Goal: Task Accomplishment & Management: Complete application form

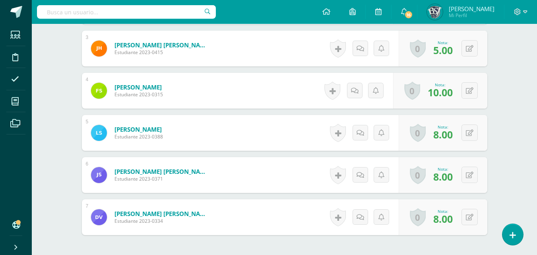
scroll to position [319, 0]
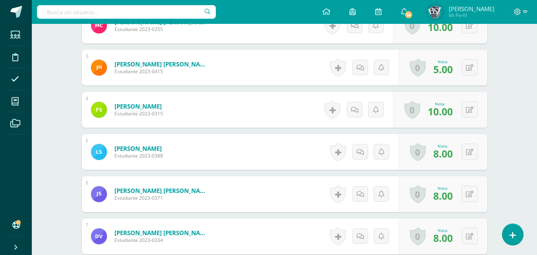
click at [267, 143] on form "Solares Manzo, Lia Isabela Estudiante 2023-0388 Nota 8.00 0 Logros Logros obten…" at bounding box center [285, 152] width 406 height 36
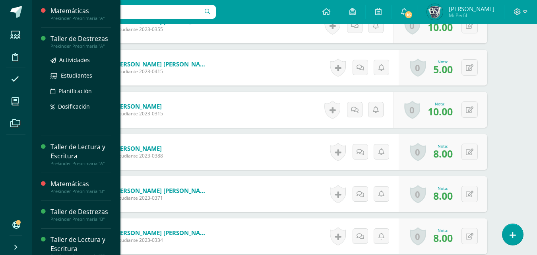
click at [78, 38] on div "Taller de Destrezas" at bounding box center [81, 38] width 60 height 9
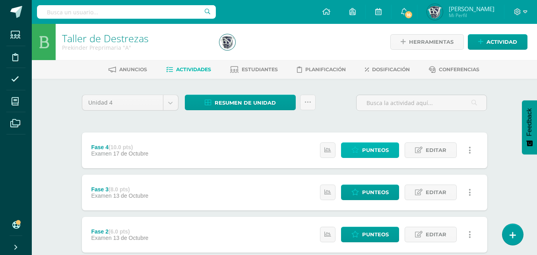
click at [370, 152] on span "Punteos" at bounding box center [375, 150] width 27 height 15
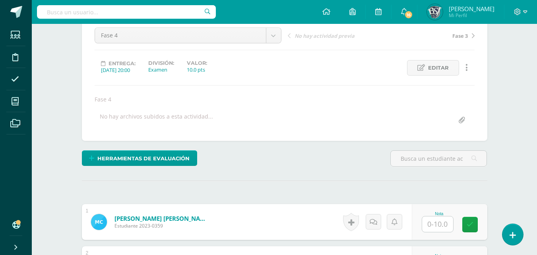
scroll to position [160, 0]
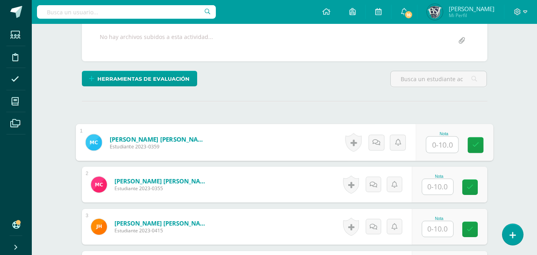
click at [438, 146] on input "text" at bounding box center [442, 145] width 32 height 16
type input "10"
click at [438, 187] on input "text" at bounding box center [437, 187] width 31 height 16
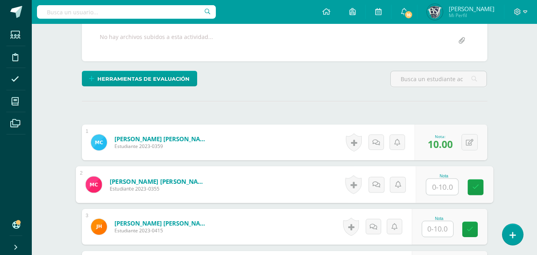
type input "5"
type input "9"
click at [442, 233] on input "text" at bounding box center [437, 229] width 31 height 16
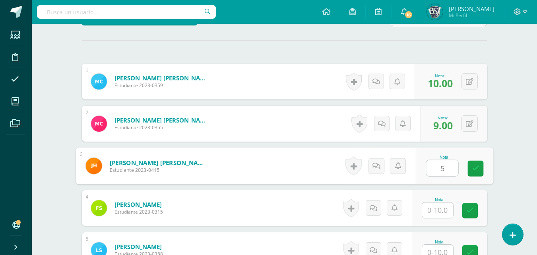
scroll to position [239, 0]
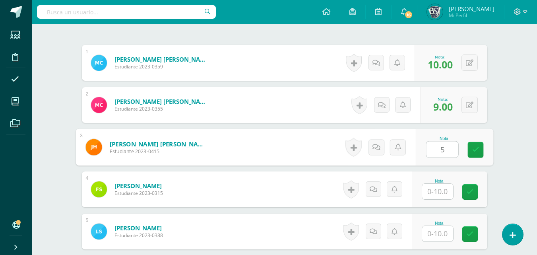
type input "5"
click at [442, 195] on input "text" at bounding box center [437, 192] width 31 height 16
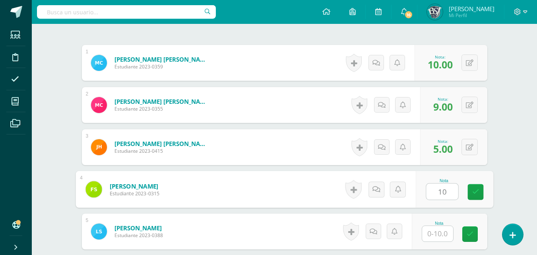
scroll to position [319, 0]
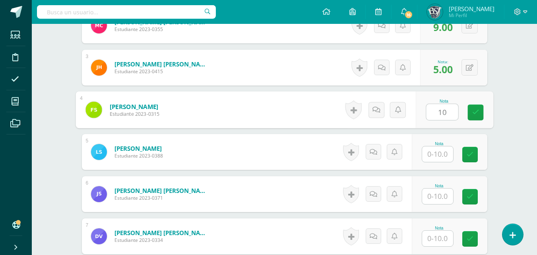
type input "10"
click at [445, 155] on input "text" at bounding box center [437, 154] width 31 height 16
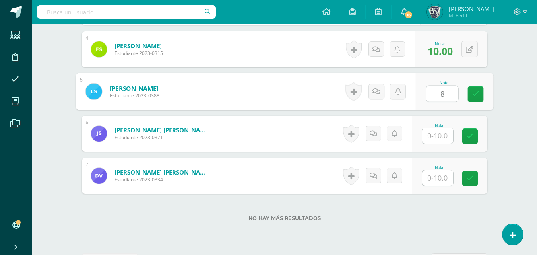
scroll to position [398, 0]
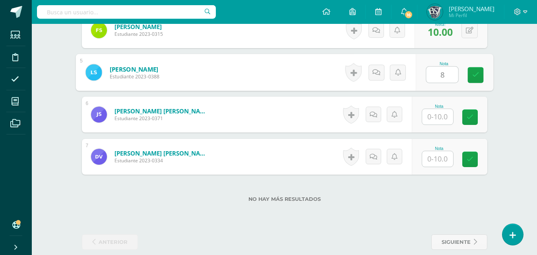
type input "8"
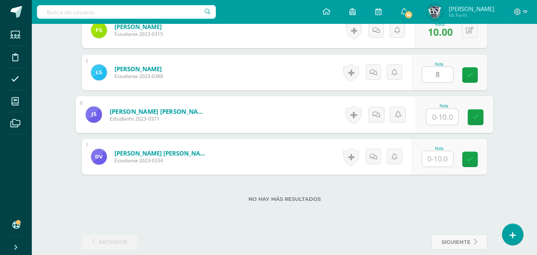
click at [442, 117] on input "text" at bounding box center [442, 117] width 32 height 16
type input "8"
click at [439, 159] on input "text" at bounding box center [437, 159] width 31 height 16
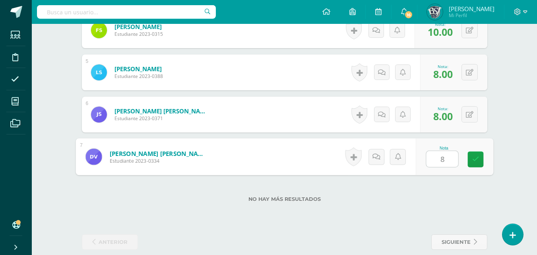
type input "8"
click at [459, 183] on div "No hay más resultados" at bounding box center [285, 193] width 406 height 37
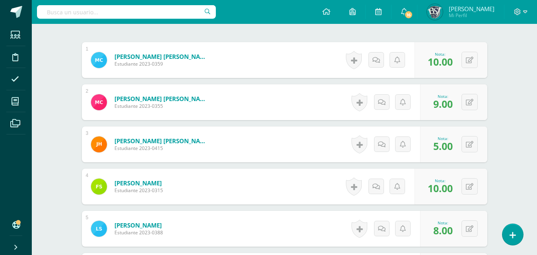
scroll to position [239, 0]
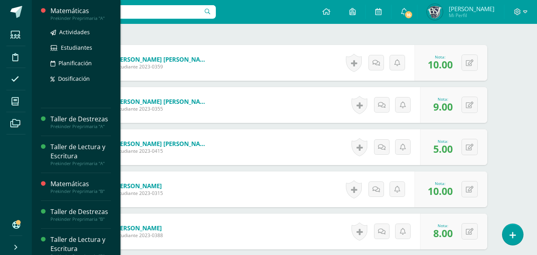
click at [75, 12] on div "Matemáticas" at bounding box center [81, 10] width 60 height 9
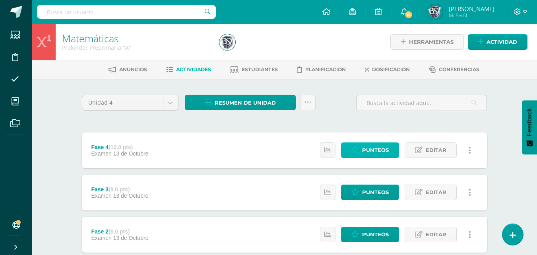
click at [374, 154] on span "Punteos" at bounding box center [375, 150] width 27 height 15
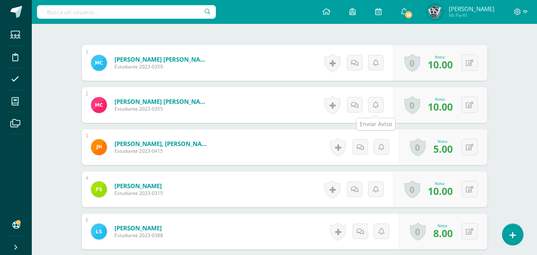
scroll to position [0, 0]
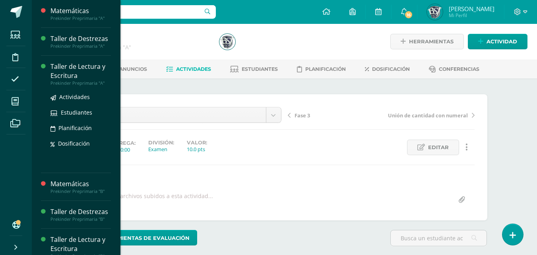
click at [84, 66] on div "Taller de Lectura y Escritura" at bounding box center [81, 71] width 60 height 18
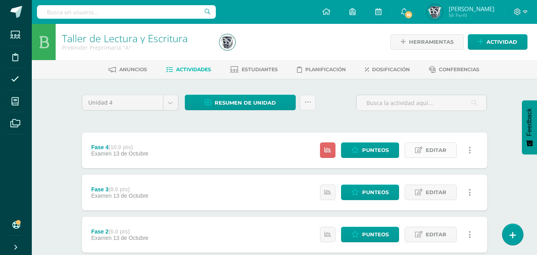
click at [427, 154] on span "Editar" at bounding box center [436, 150] width 21 height 15
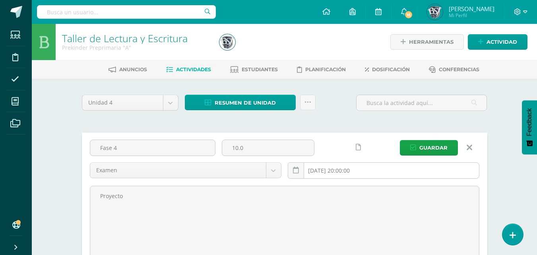
click at [395, 170] on input "2025-10-13 20:00:00" at bounding box center [383, 171] width 191 height 16
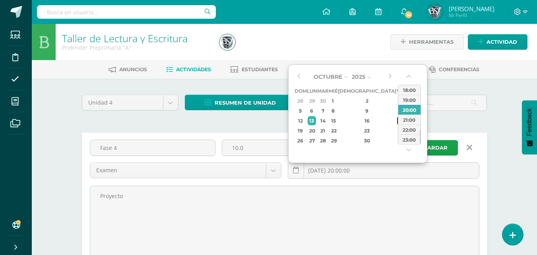
click at [397, 121] on div "17" at bounding box center [400, 120] width 7 height 9
type input "2025-10-17 20:00"
click at [435, 148] on span "Guardar" at bounding box center [434, 147] width 28 height 15
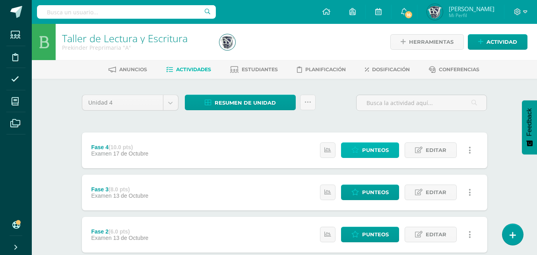
click at [379, 149] on span "Punteos" at bounding box center [375, 150] width 27 height 15
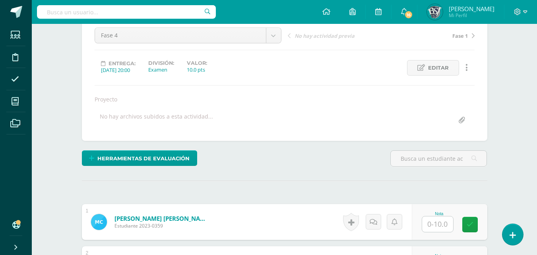
scroll to position [160, 0]
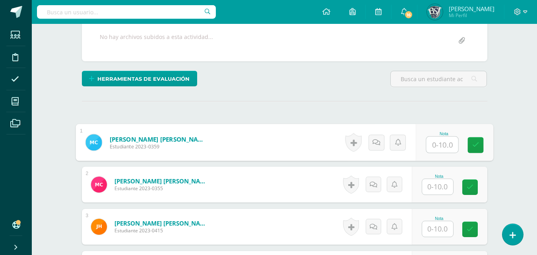
click at [439, 145] on input "text" at bounding box center [442, 145] width 32 height 16
type input "10"
click at [438, 187] on input "text" at bounding box center [437, 187] width 31 height 16
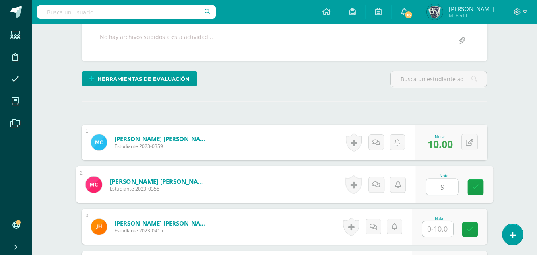
scroll to position [239, 0]
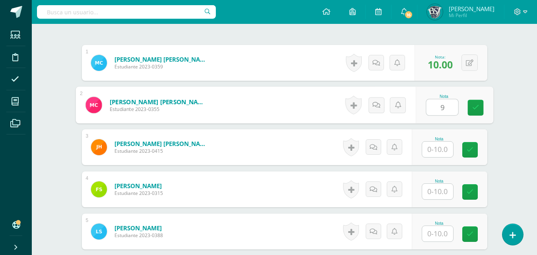
type input "9"
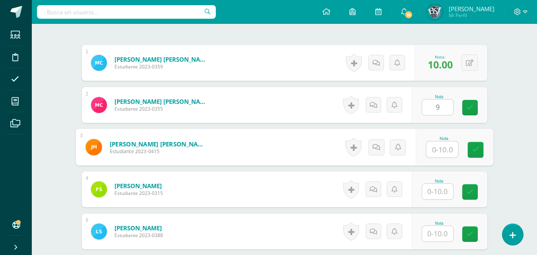
click at [439, 152] on input "text" at bounding box center [442, 150] width 32 height 16
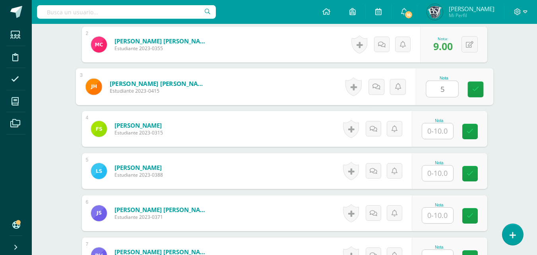
scroll to position [319, 0]
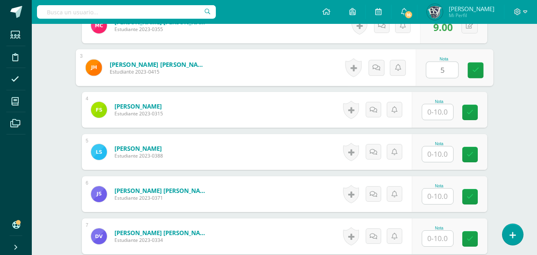
type input "5"
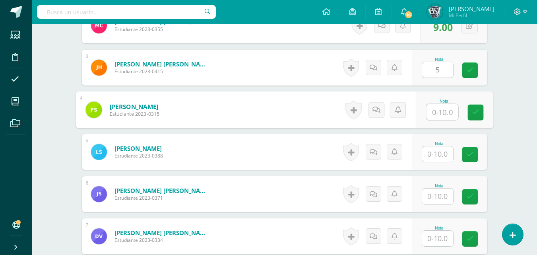
click at [448, 112] on input "text" at bounding box center [442, 112] width 32 height 16
type input "10"
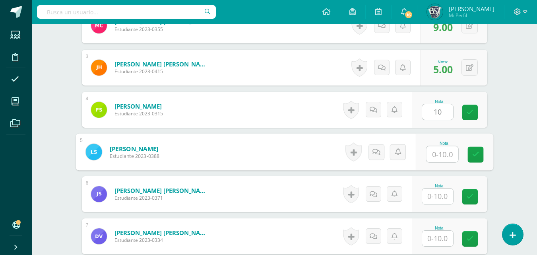
click at [440, 156] on input "text" at bounding box center [442, 154] width 32 height 16
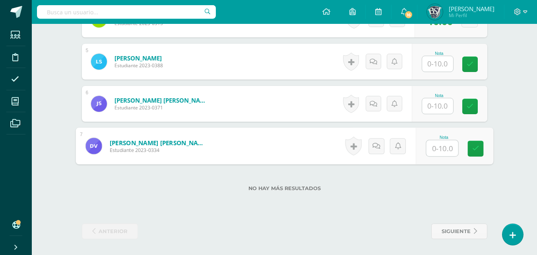
click at [440, 150] on input "text" at bounding box center [442, 148] width 32 height 16
type input "8"
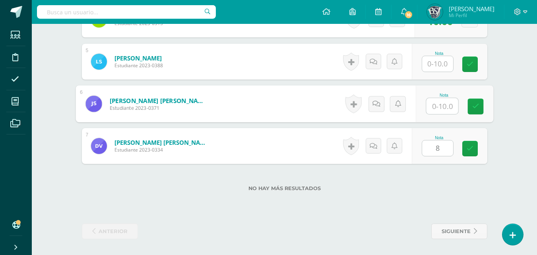
click at [440, 107] on input "text" at bounding box center [442, 106] width 32 height 16
type input "8"
click at [442, 65] on input "text" at bounding box center [437, 64] width 31 height 16
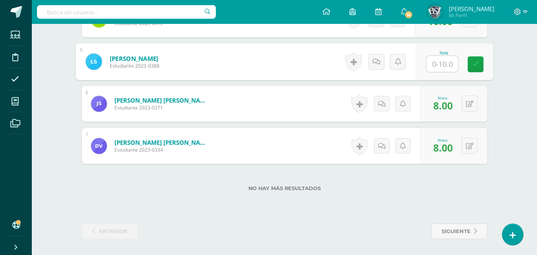
type input "8"
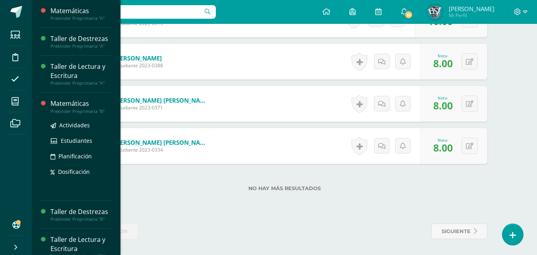
click at [68, 103] on div "Matemáticas" at bounding box center [81, 103] width 60 height 9
click at [69, 101] on div "Matemáticas" at bounding box center [81, 103] width 60 height 9
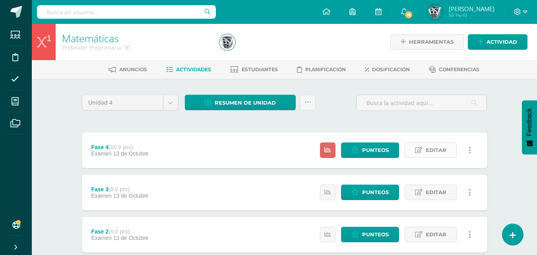
click at [425, 152] on link "Editar" at bounding box center [431, 150] width 52 height 16
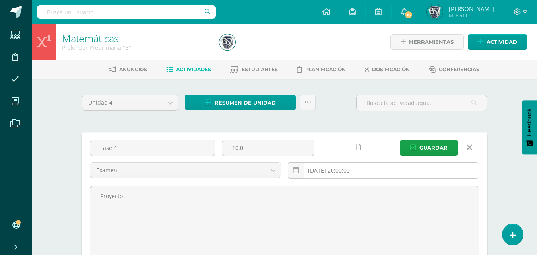
click at [385, 174] on input "2025-10-13 20:00:00" at bounding box center [383, 171] width 191 height 16
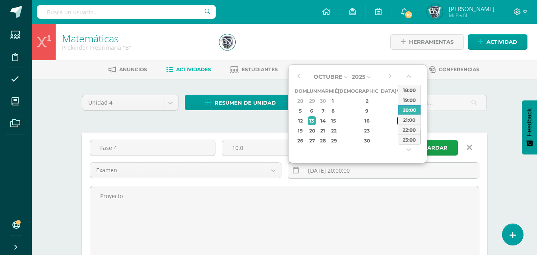
click at [397, 121] on div "17" at bounding box center [400, 120] width 7 height 9
type input "[DATE] 20:00"
click at [438, 150] on span "Guardar" at bounding box center [434, 147] width 28 height 15
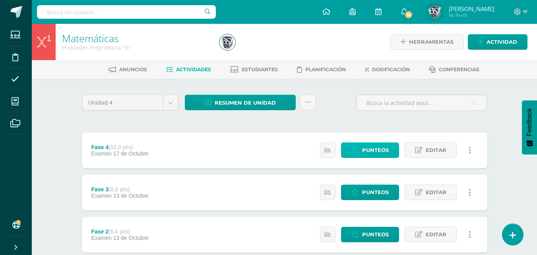
click at [373, 151] on span "Punteos" at bounding box center [375, 150] width 27 height 15
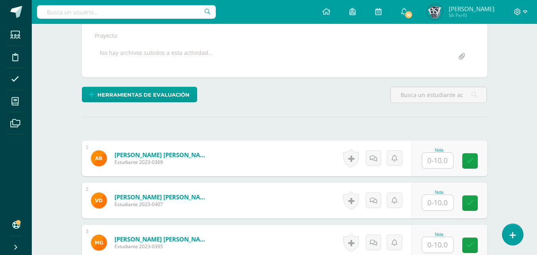
scroll to position [160, 0]
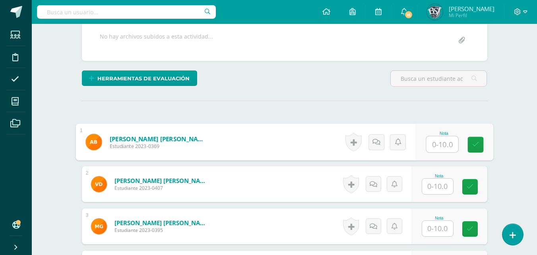
click at [440, 141] on input "text" at bounding box center [442, 144] width 32 height 16
type input "4"
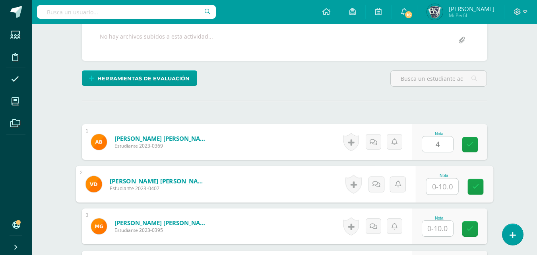
click at [442, 184] on input "text" at bounding box center [442, 187] width 32 height 16
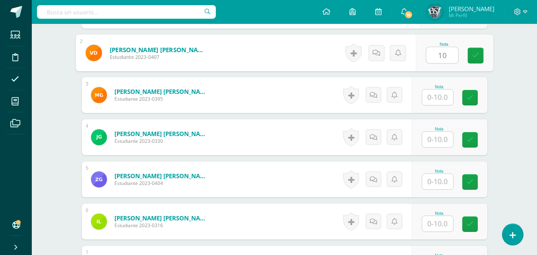
scroll to position [319, 0]
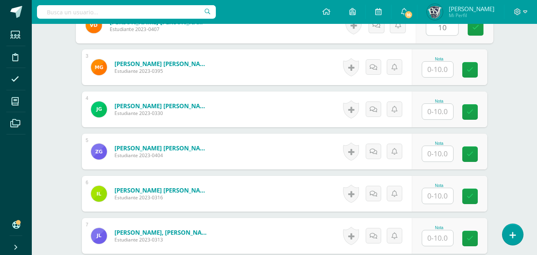
type input "10"
click at [441, 72] on input "text" at bounding box center [437, 70] width 31 height 16
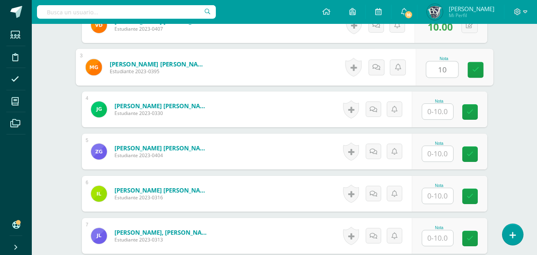
type input "10"
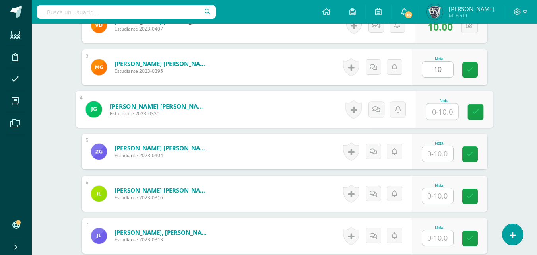
click at [443, 111] on input "text" at bounding box center [442, 112] width 32 height 16
type input "10"
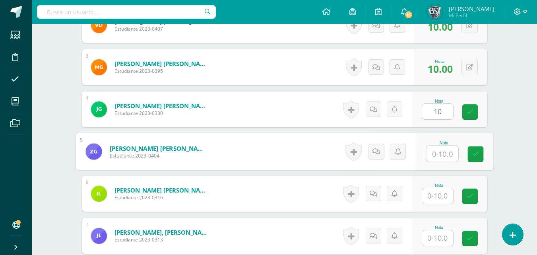
click at [444, 152] on input "text" at bounding box center [442, 154] width 32 height 16
type input "9"
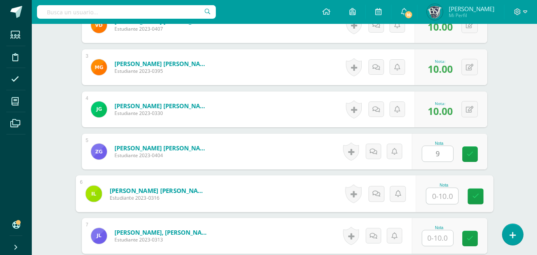
click at [439, 196] on input "text" at bounding box center [442, 196] width 32 height 16
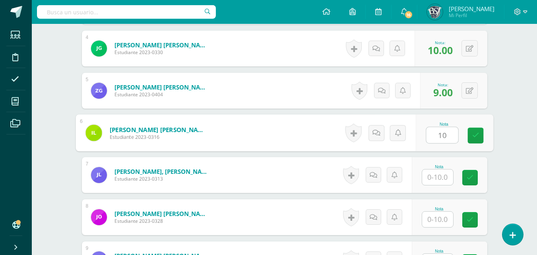
scroll to position [399, 0]
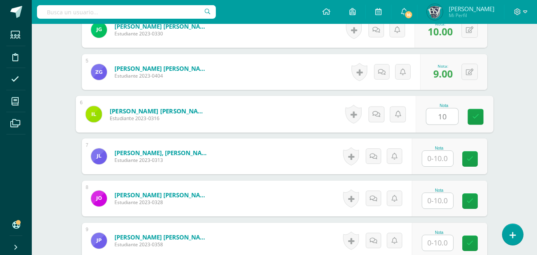
type input "10"
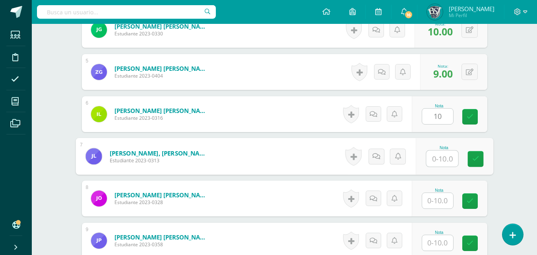
click at [444, 159] on input "text" at bounding box center [442, 159] width 32 height 16
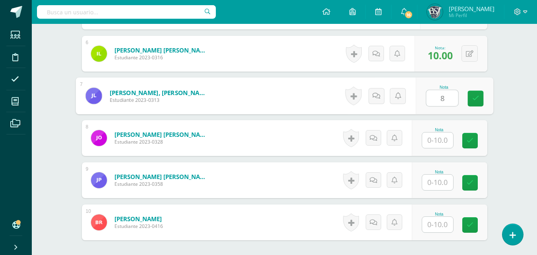
scroll to position [478, 0]
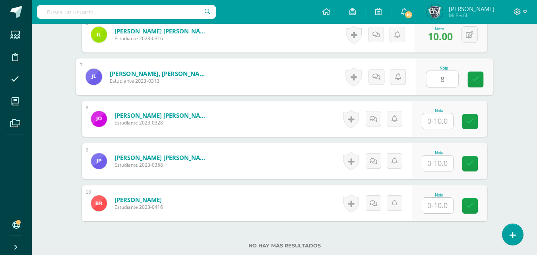
type input "8"
click at [440, 119] on input "text" at bounding box center [437, 121] width 31 height 16
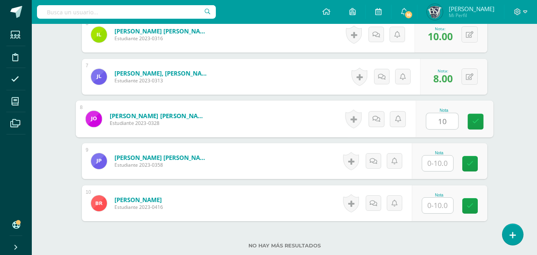
type input "10"
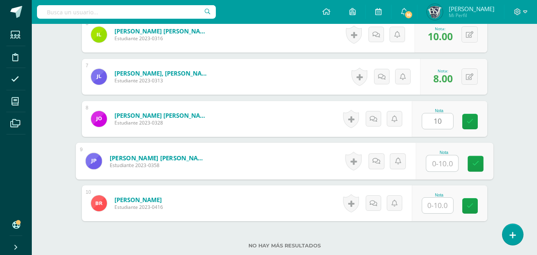
click at [441, 167] on input "text" at bounding box center [442, 164] width 32 height 16
type input "6"
click at [439, 206] on input "text" at bounding box center [437, 206] width 31 height 16
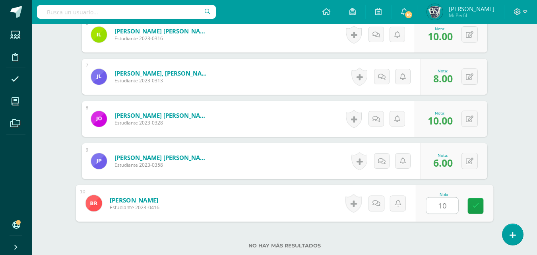
click at [439, 206] on input "10" at bounding box center [442, 206] width 32 height 16
type input "10"
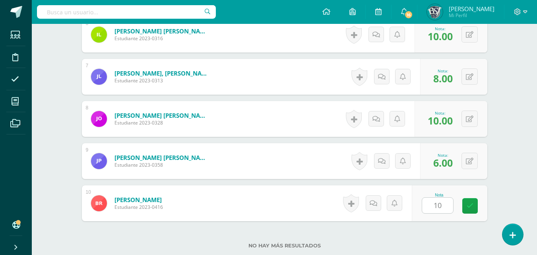
click at [441, 229] on div "No hay más resultados" at bounding box center [285, 239] width 406 height 37
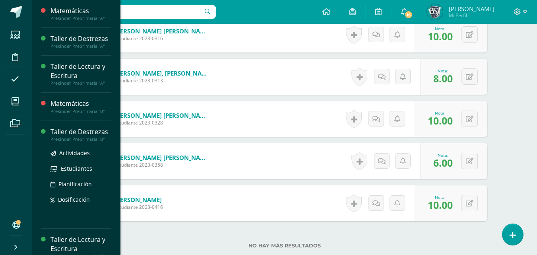
click at [68, 132] on div "Taller de Destrezas" at bounding box center [81, 131] width 60 height 9
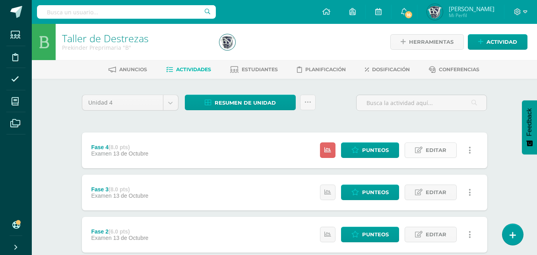
click at [425, 149] on link "Editar" at bounding box center [431, 150] width 52 height 16
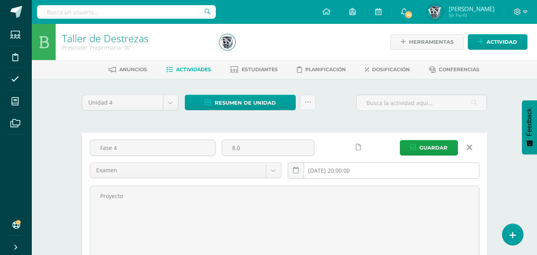
click at [392, 168] on input "[DATE] 20:00:00" at bounding box center [383, 171] width 191 height 16
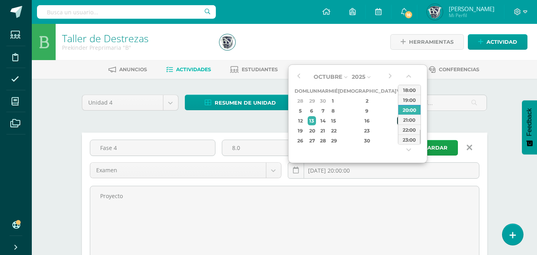
click at [397, 123] on div "17" at bounding box center [400, 120] width 7 height 9
type input "2025-10-17 20:00"
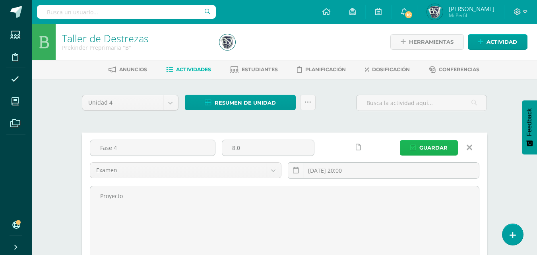
click at [431, 146] on span "Guardar" at bounding box center [434, 147] width 28 height 15
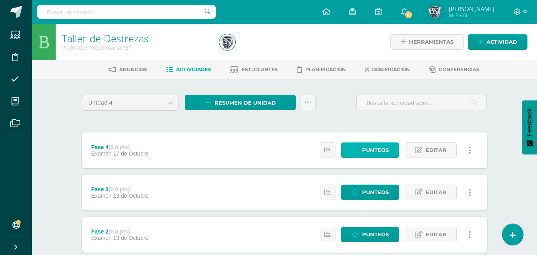
click at [379, 151] on span "Punteos" at bounding box center [375, 150] width 27 height 15
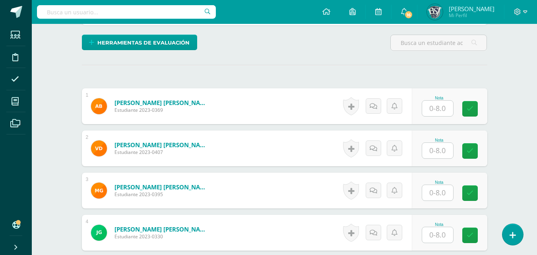
scroll to position [196, 0]
click at [442, 107] on input "text" at bounding box center [437, 108] width 31 height 16
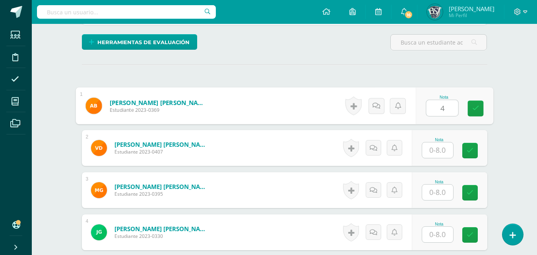
type input "4"
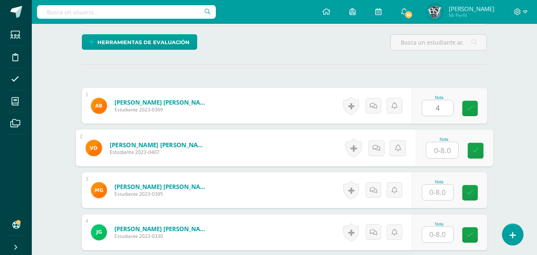
click at [436, 146] on input "text" at bounding box center [442, 150] width 32 height 16
type input "8"
click at [442, 192] on input "text" at bounding box center [437, 193] width 31 height 16
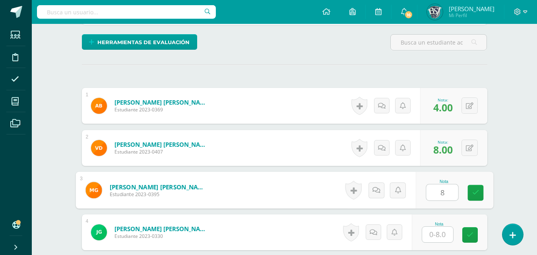
type input "8"
click at [440, 235] on input "text" at bounding box center [437, 235] width 31 height 16
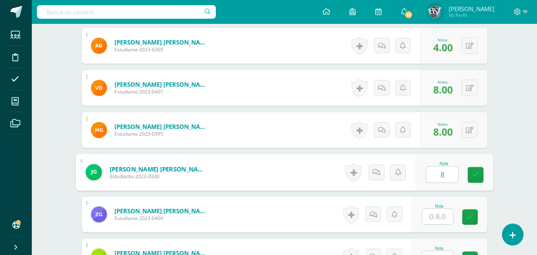
scroll to position [276, 0]
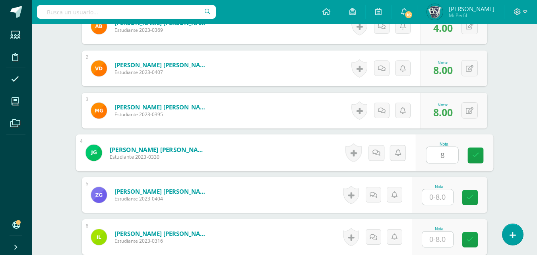
type input "8"
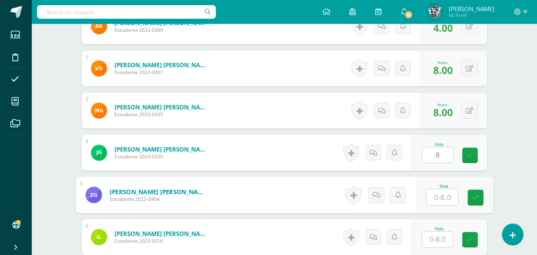
click at [441, 197] on input "text" at bounding box center [442, 197] width 32 height 16
click at [438, 202] on input "text" at bounding box center [442, 197] width 32 height 16
type input "7"
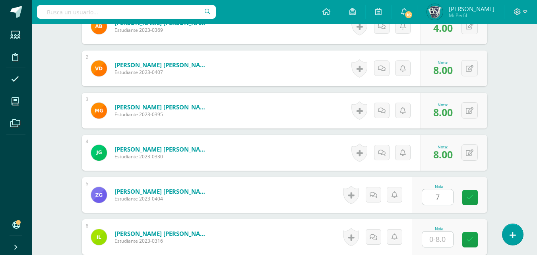
click at [523, 199] on div "Taller de Destrezas Prekinder Preprimaria "B" Herramientas Detalle de asistenci…" at bounding box center [285, 131] width 506 height 767
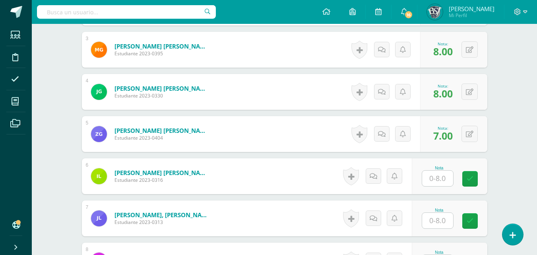
scroll to position [355, 0]
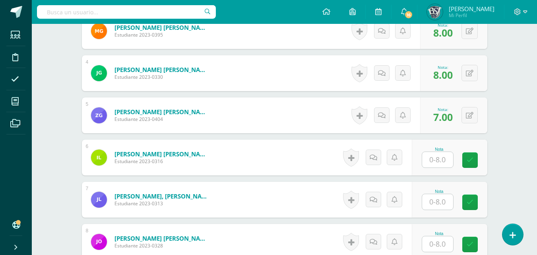
click at [440, 158] on input "text" at bounding box center [437, 160] width 31 height 16
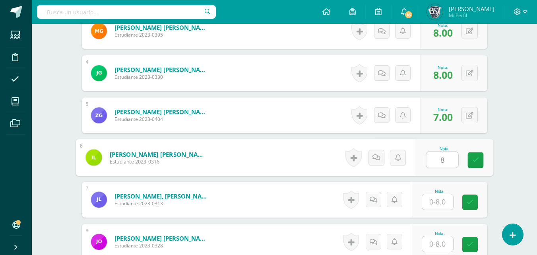
type input "8"
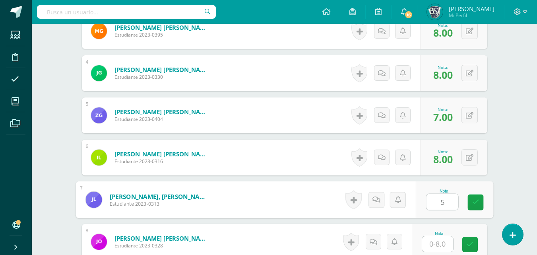
type input "5"
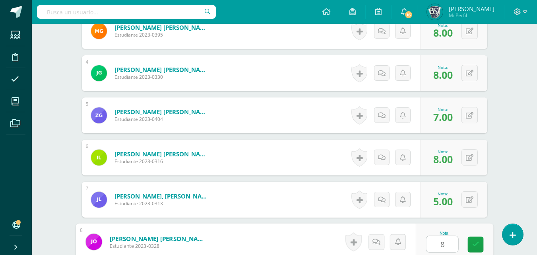
type input "8"
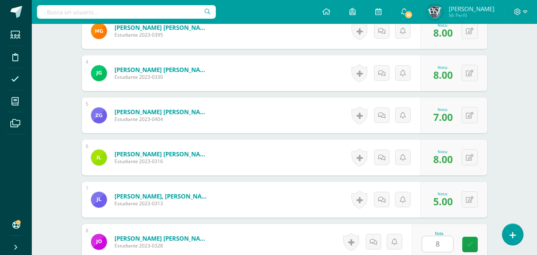
scroll to position [514, 0]
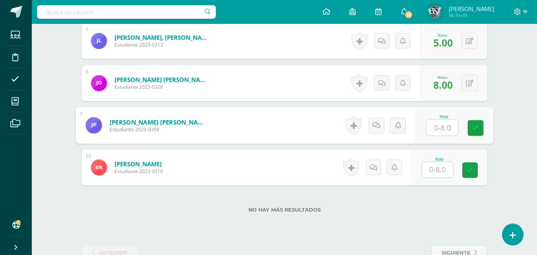
type input "8"
type input "7"
type input "6"
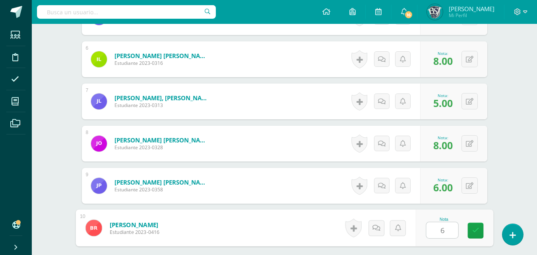
scroll to position [434, 0]
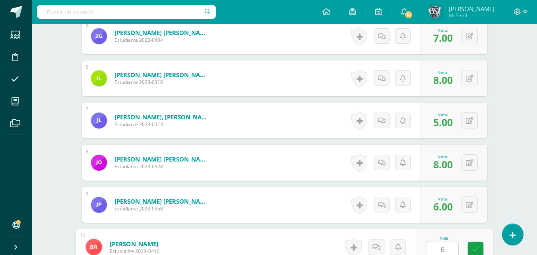
type input "6"
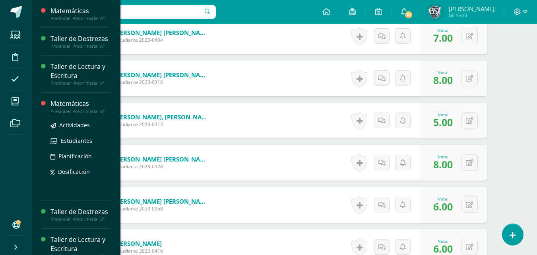
click at [60, 104] on div "Matemáticas" at bounding box center [81, 103] width 60 height 9
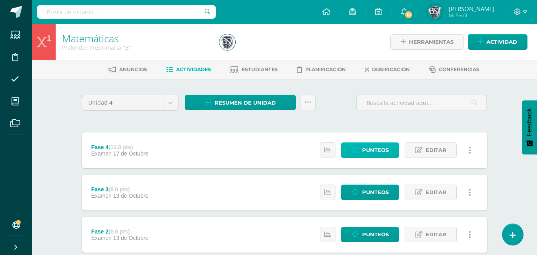
click at [379, 151] on span "Punteos" at bounding box center [375, 150] width 27 height 15
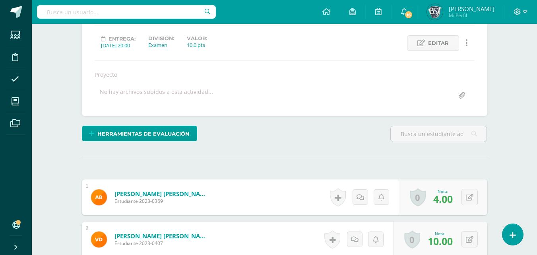
scroll to position [160, 0]
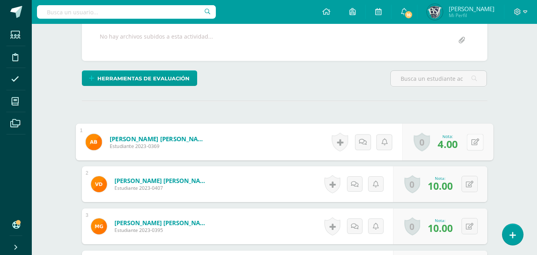
click at [469, 143] on button at bounding box center [475, 142] width 17 height 17
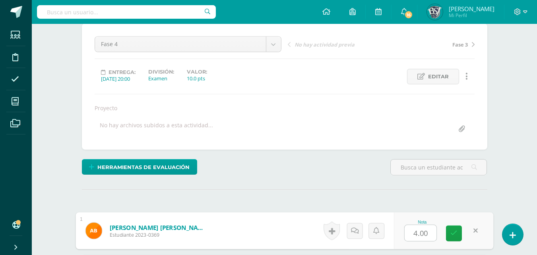
scroll to position [0, 0]
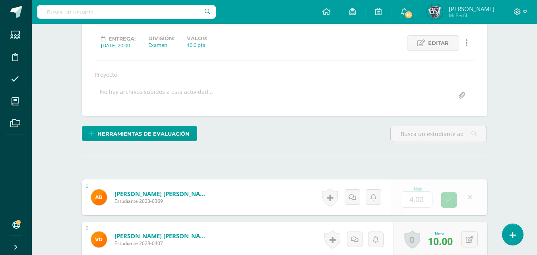
scroll to position [159, 0]
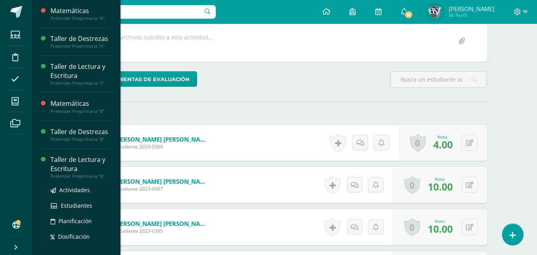
click at [82, 160] on div "Taller de Lectura y Escritura" at bounding box center [81, 164] width 60 height 18
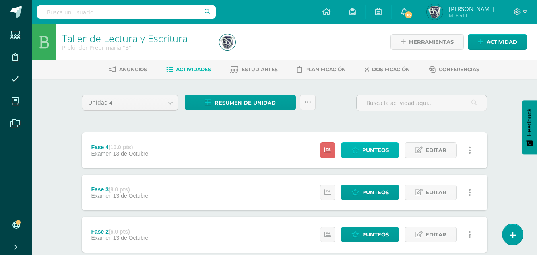
click at [377, 152] on span "Punteos" at bounding box center [375, 150] width 27 height 15
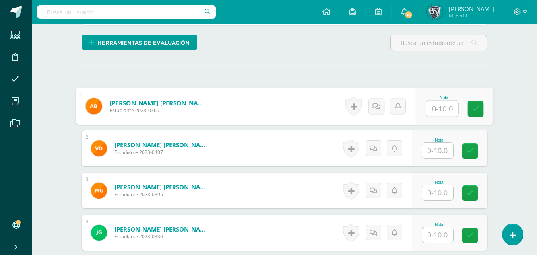
click at [441, 110] on input "text" at bounding box center [442, 109] width 32 height 16
type input "4"
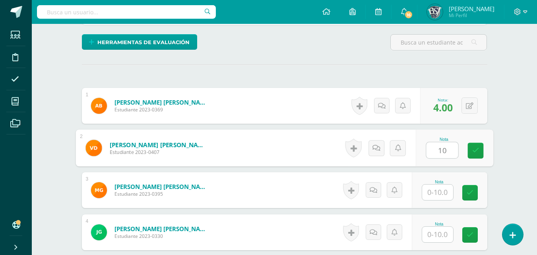
type input "10"
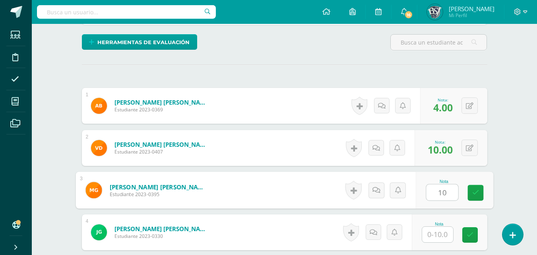
type input "10"
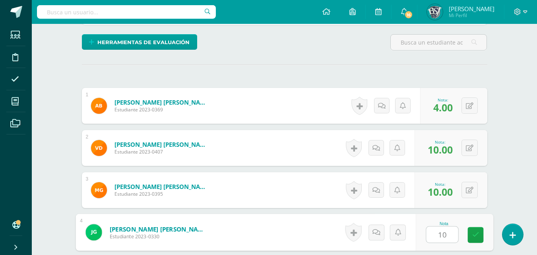
type input "10"
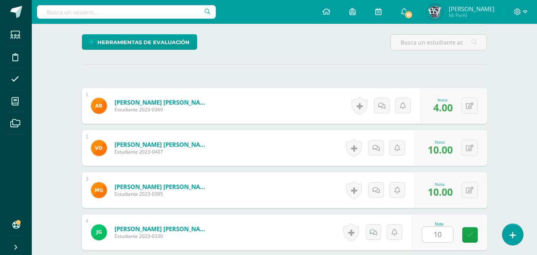
scroll to position [345, 0]
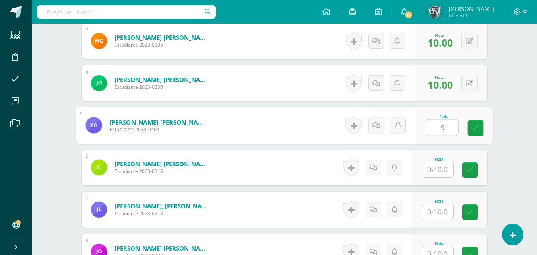
type input "9"
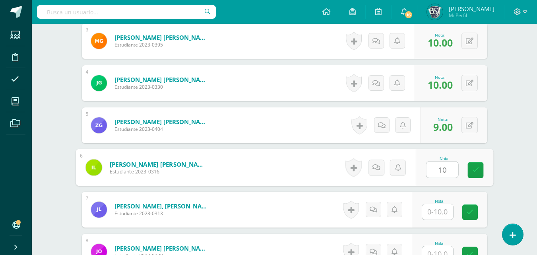
type input "10"
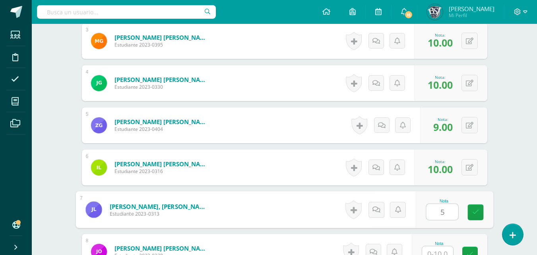
type input "5"
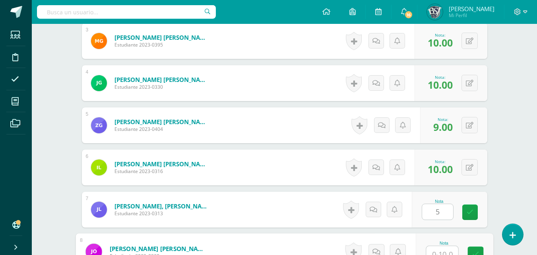
scroll to position [352, 0]
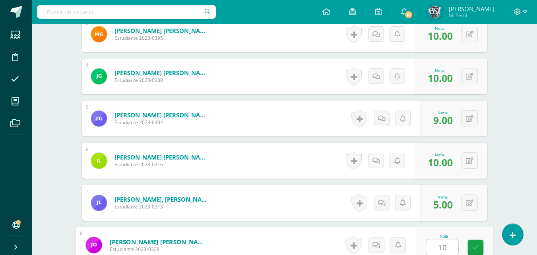
type input "10"
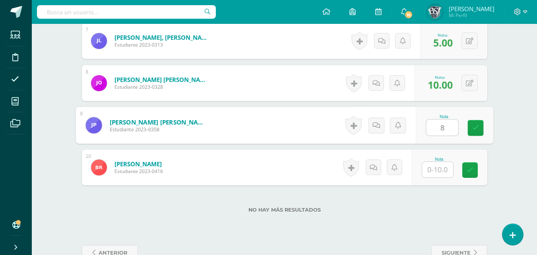
type input "8"
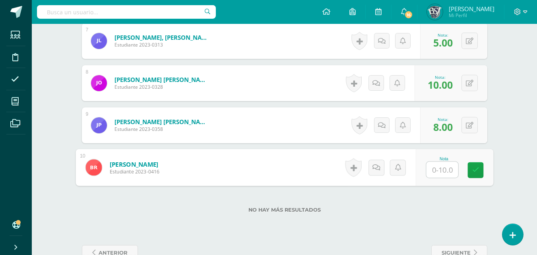
type input "8"
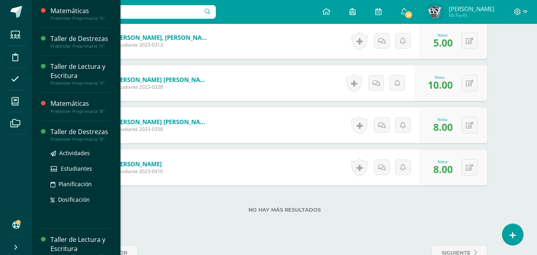
click at [61, 130] on div "Taller de Destrezas" at bounding box center [81, 131] width 60 height 9
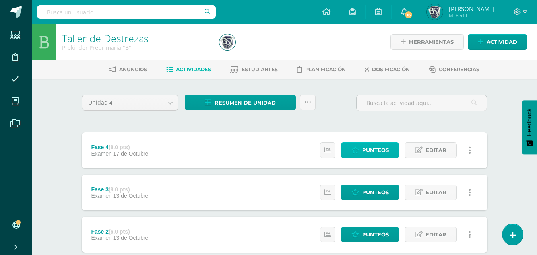
click at [377, 152] on span "Punteos" at bounding box center [375, 150] width 27 height 15
